Goal: Find contact information: Obtain details needed to contact an individual or organization

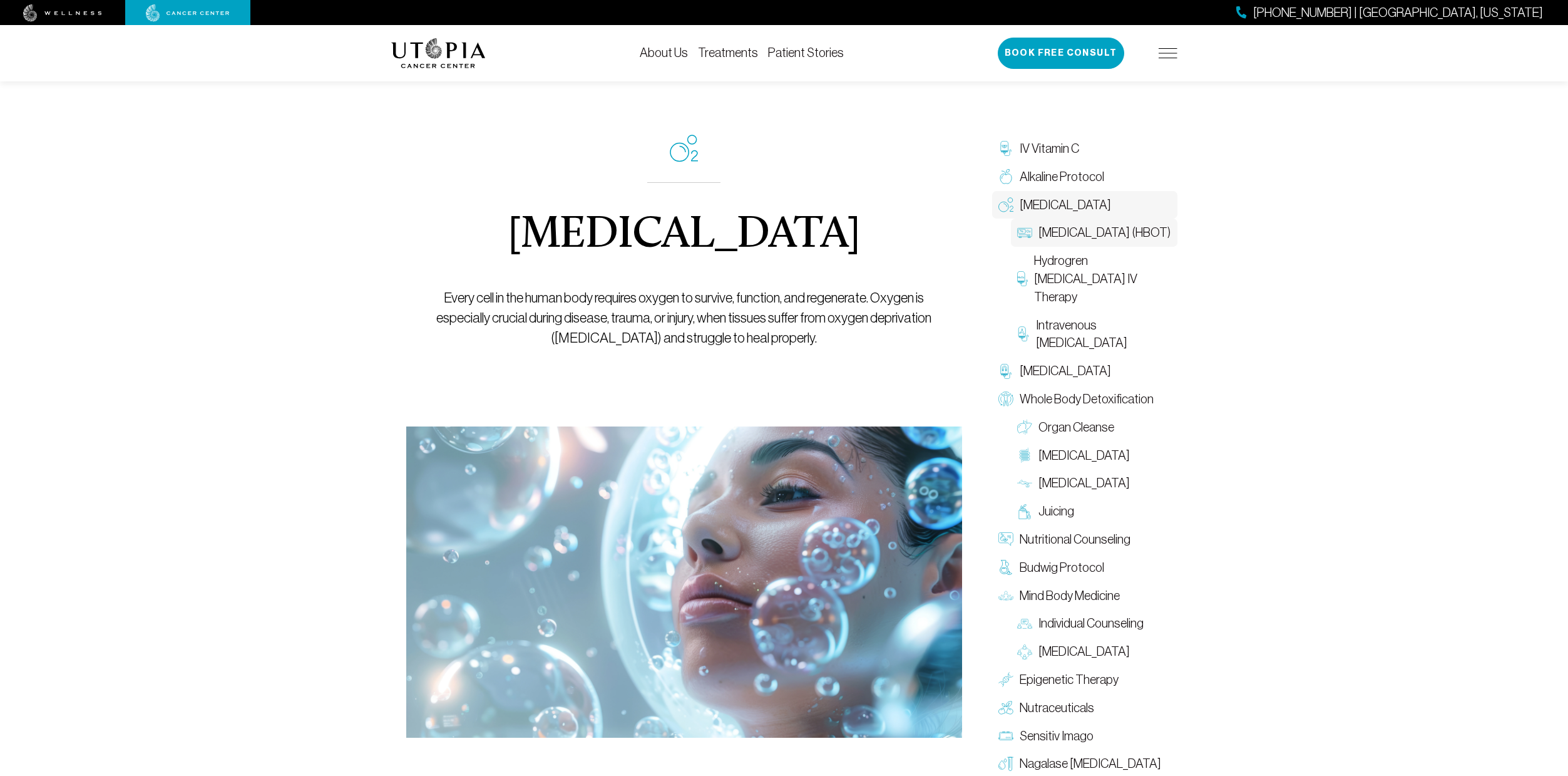
click at [1083, 241] on span "[MEDICAL_DATA] (HBOT)" at bounding box center [1105, 233] width 132 height 18
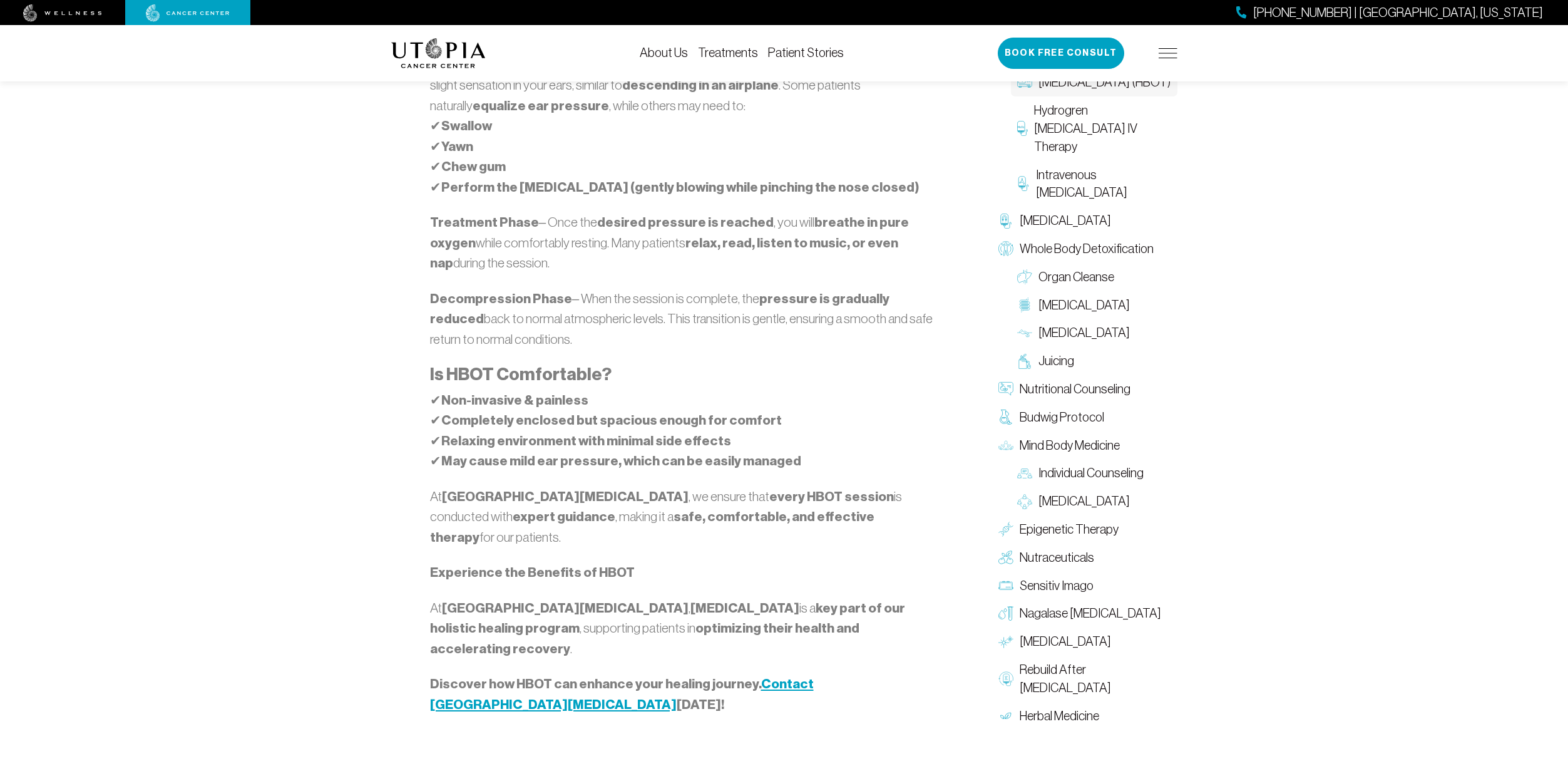
scroll to position [1605, 0]
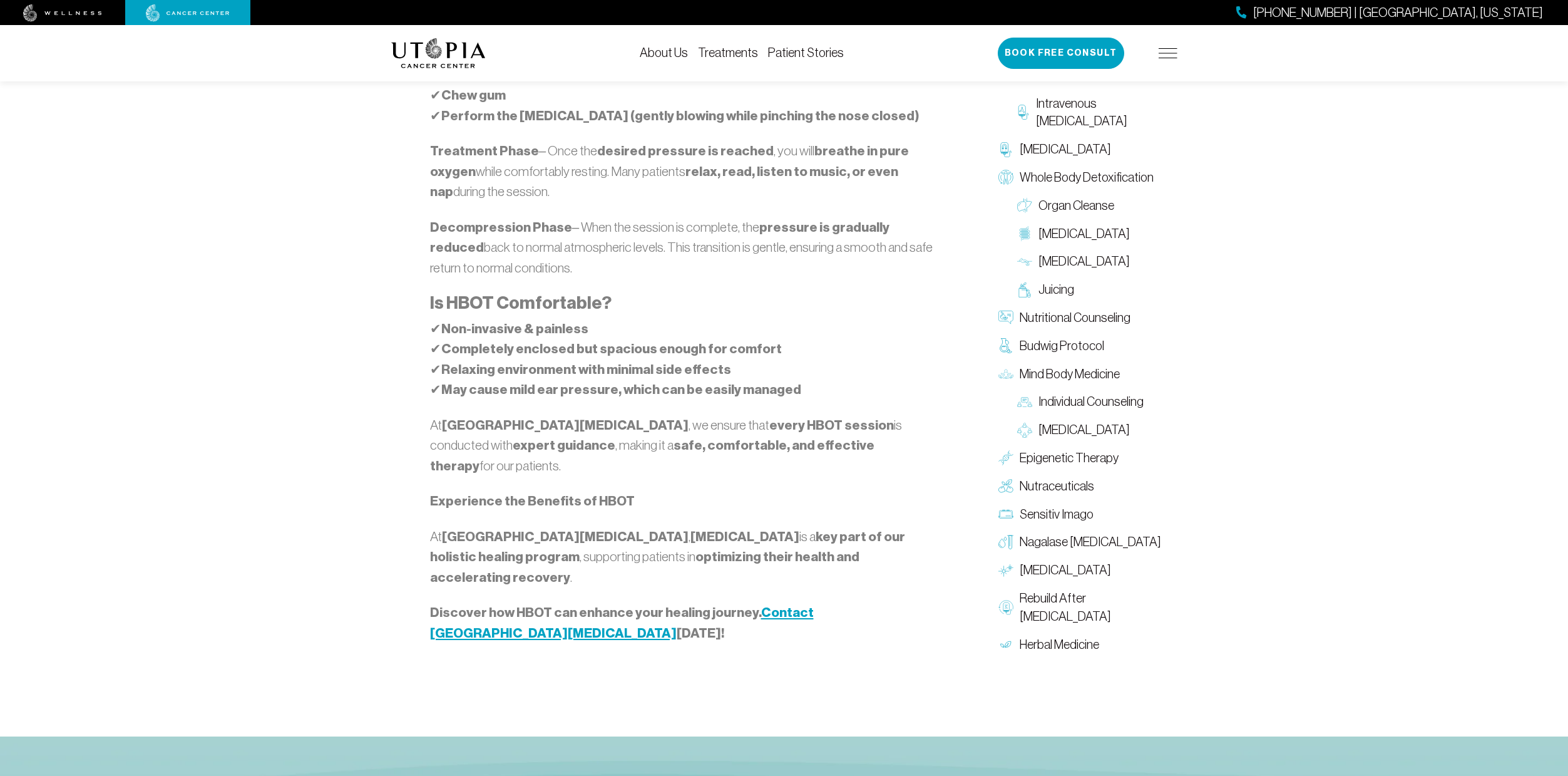
click at [806, 604] on strong "Contact [GEOGRAPHIC_DATA][MEDICAL_DATA]" at bounding box center [621, 623] width 384 height 37
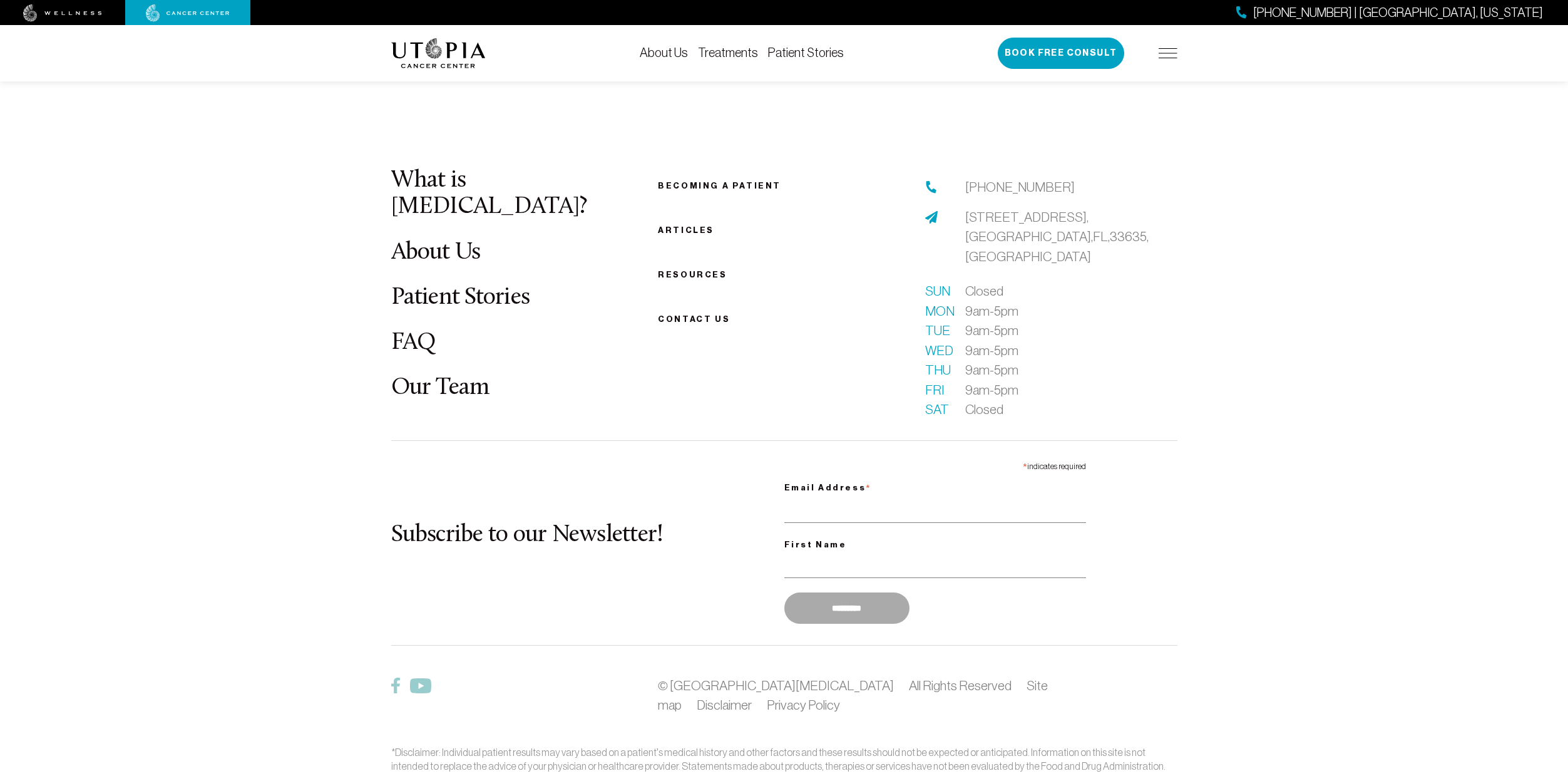
scroll to position [1010, 0]
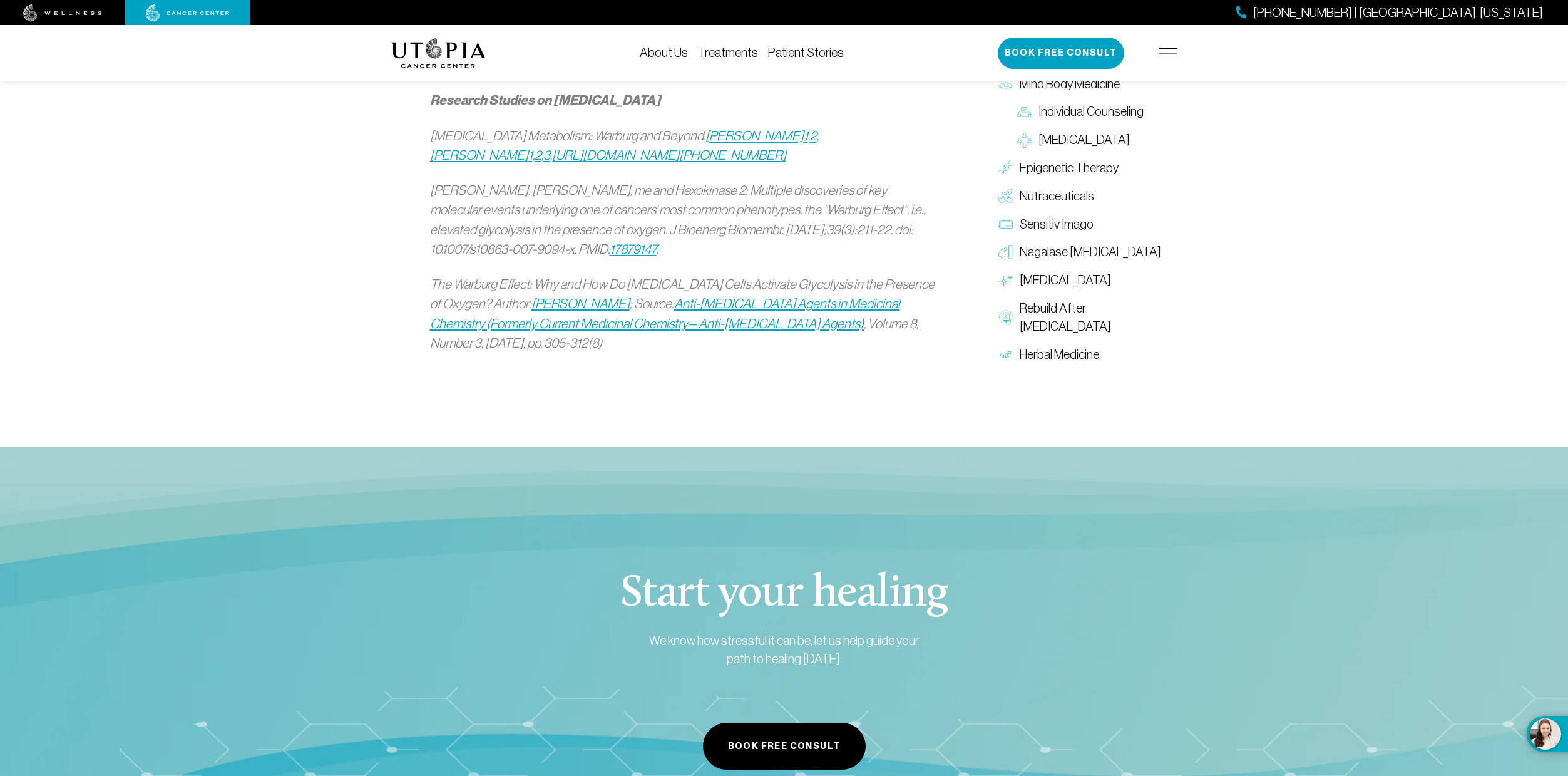
scroll to position [1050, 0]
